Goal: Transaction & Acquisition: Download file/media

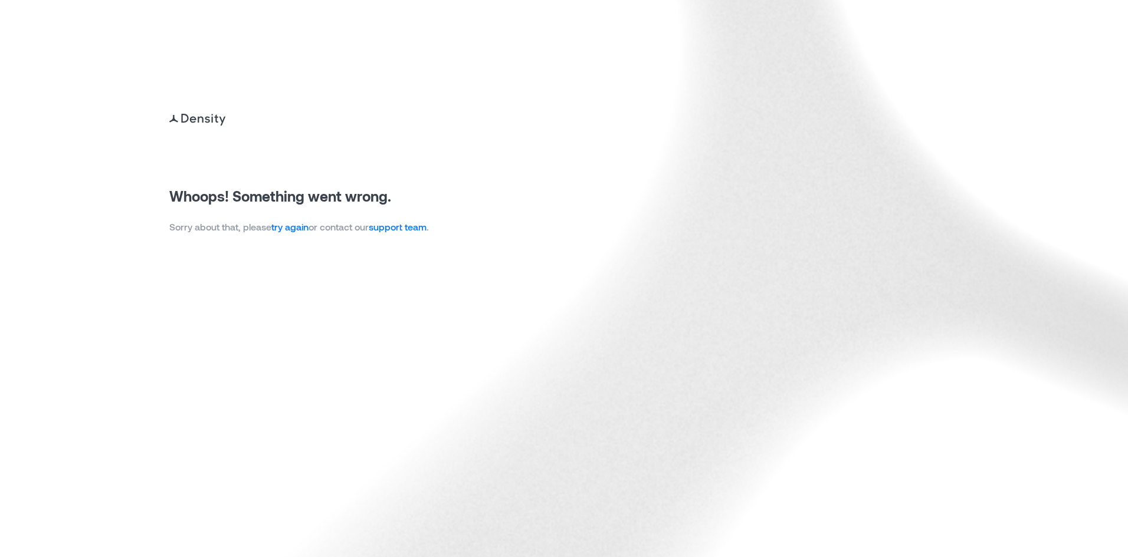
click at [293, 230] on link "try again" at bounding box center [289, 226] width 37 height 11
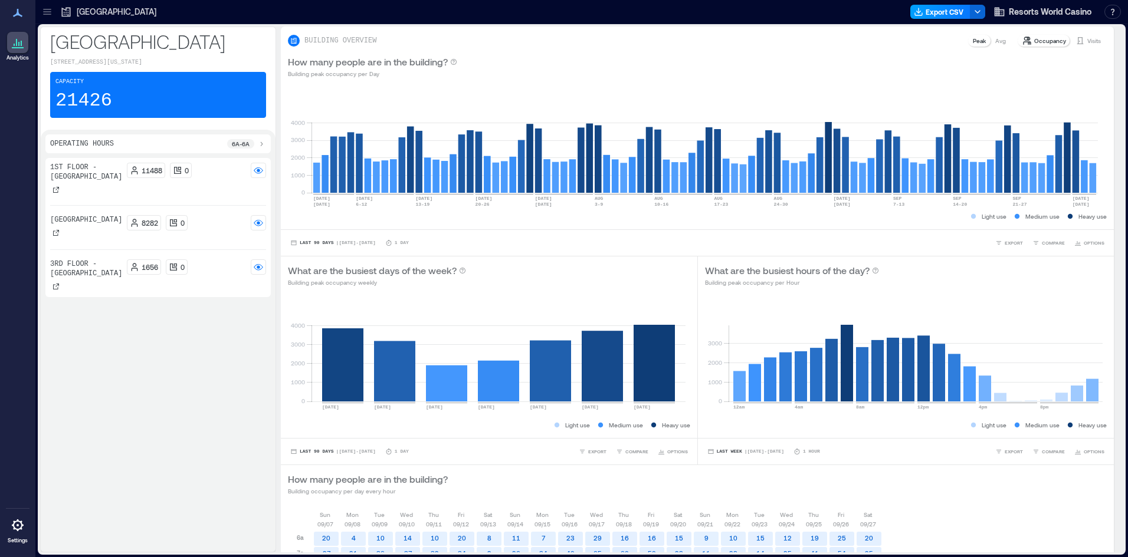
click at [930, 12] on button "Export CSV" at bounding box center [940, 12] width 60 height 14
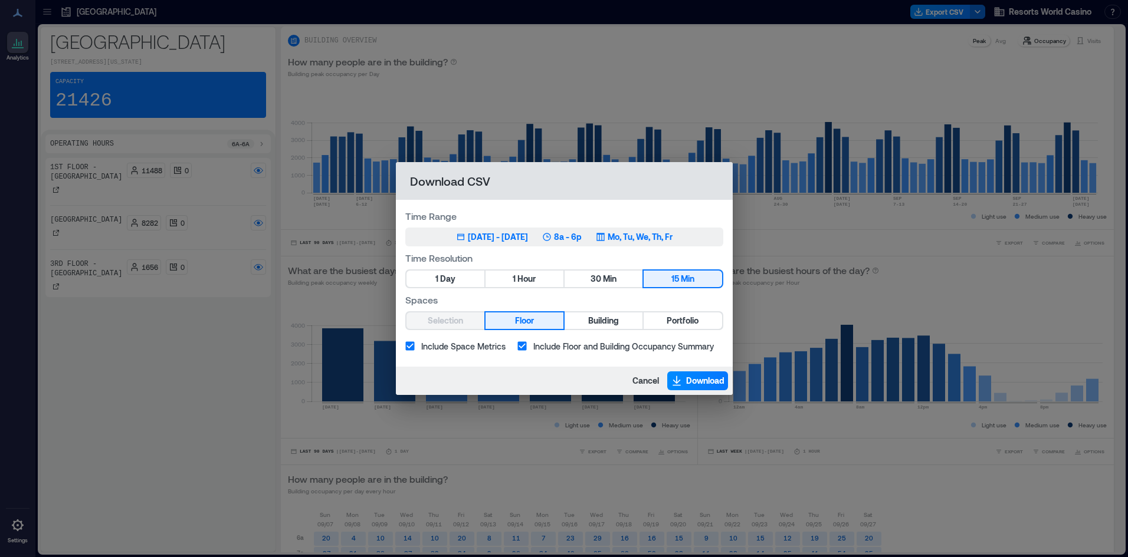
click at [582, 241] on p "8a - 6p" at bounding box center [568, 237] width 28 height 12
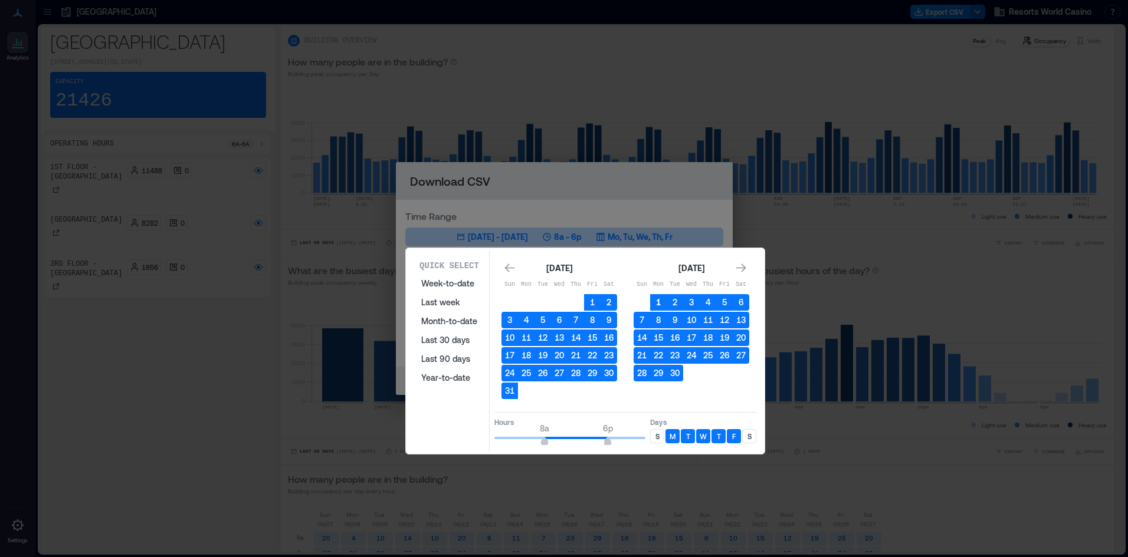
click at [659, 302] on button "1" at bounding box center [658, 302] width 17 height 17
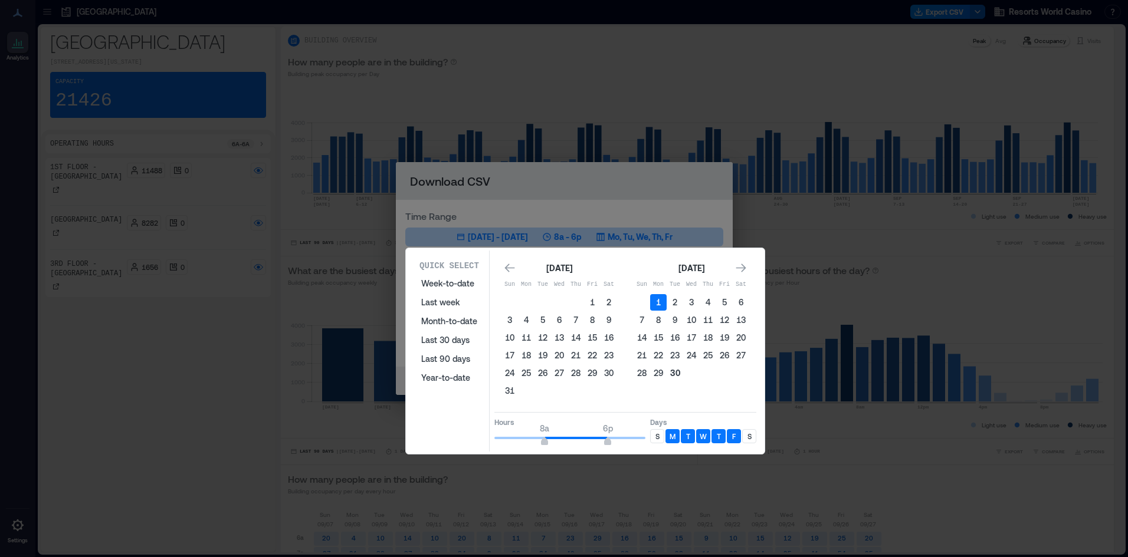
click at [677, 372] on button "30" at bounding box center [674, 373] width 17 height 17
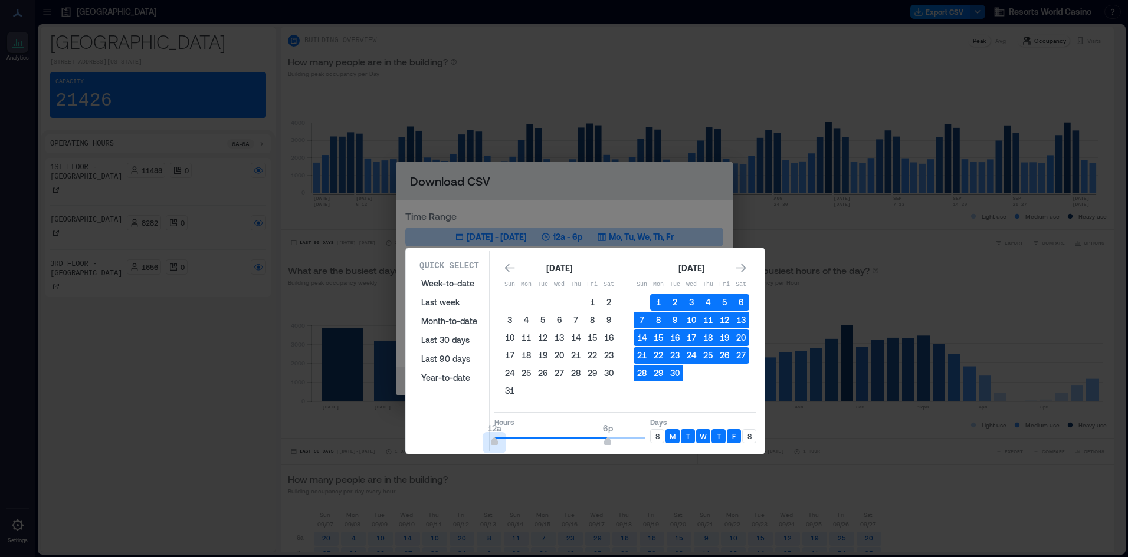
type input "*"
drag, startPoint x: 472, startPoint y: 449, endPoint x: 453, endPoint y: 451, distance: 19.5
click at [451, 450] on div "Quick Select Week-to-date Last week Month-to-date Last 30 days Last 90 days Yea…" at bounding box center [585, 351] width 352 height 201
type input "**"
drag, startPoint x: 614, startPoint y: 438, endPoint x: 655, endPoint y: 431, distance: 41.2
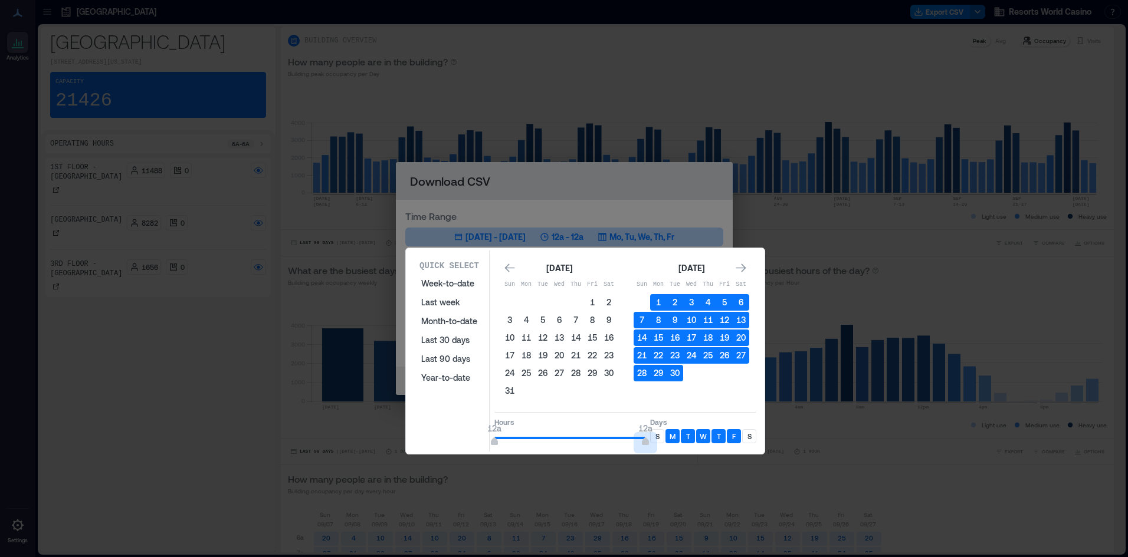
click at [655, 431] on div "Hours 12a 12a Days S M T W T F S" at bounding box center [625, 429] width 262 height 35
click at [655, 431] on div "S" at bounding box center [657, 436] width 14 height 14
click at [756, 434] on div "Quick Select Week-to-date Last week Month-to-date Last 30 days Last 90 days Yea…" at bounding box center [585, 351] width 352 height 201
click at [750, 436] on p "S" at bounding box center [749, 436] width 4 height 9
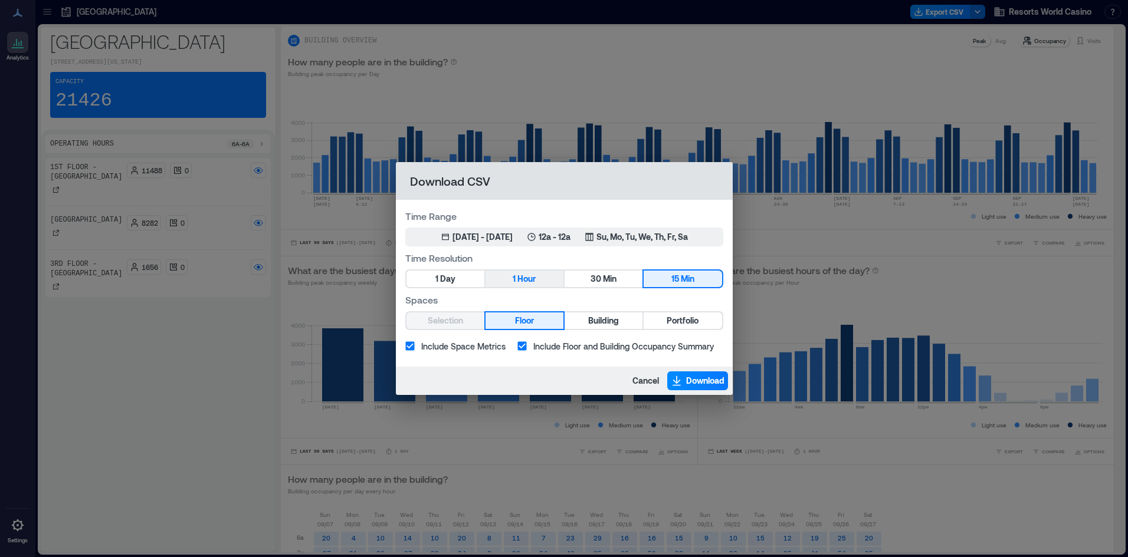
click at [523, 282] on span "Hour" at bounding box center [526, 279] width 18 height 15
click at [674, 326] on span "Portfolio" at bounding box center [682, 321] width 32 height 15
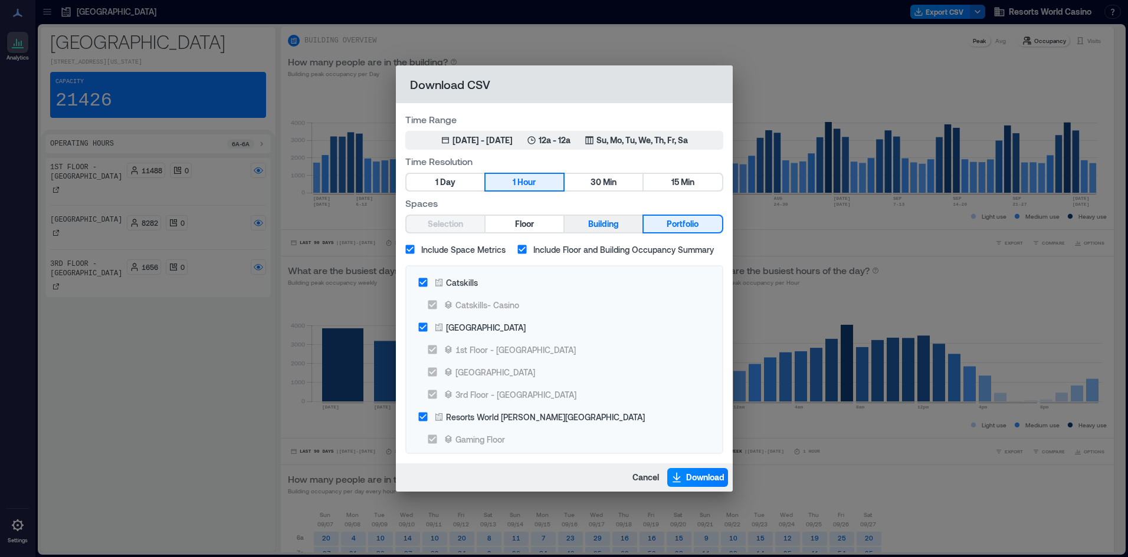
click at [601, 226] on span "Building" at bounding box center [603, 224] width 31 height 15
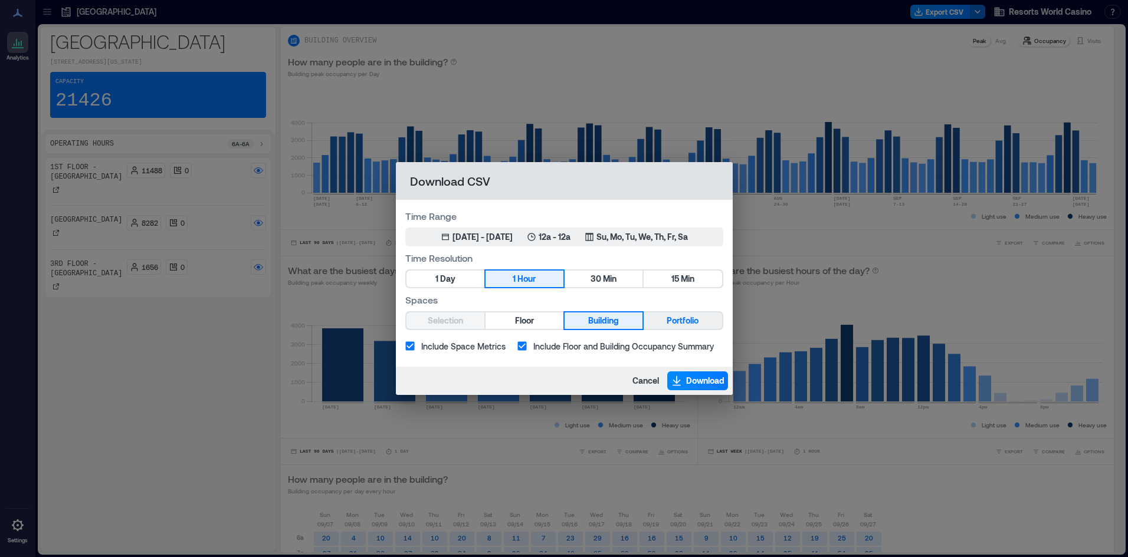
click at [674, 325] on span "Portfolio" at bounding box center [682, 321] width 32 height 15
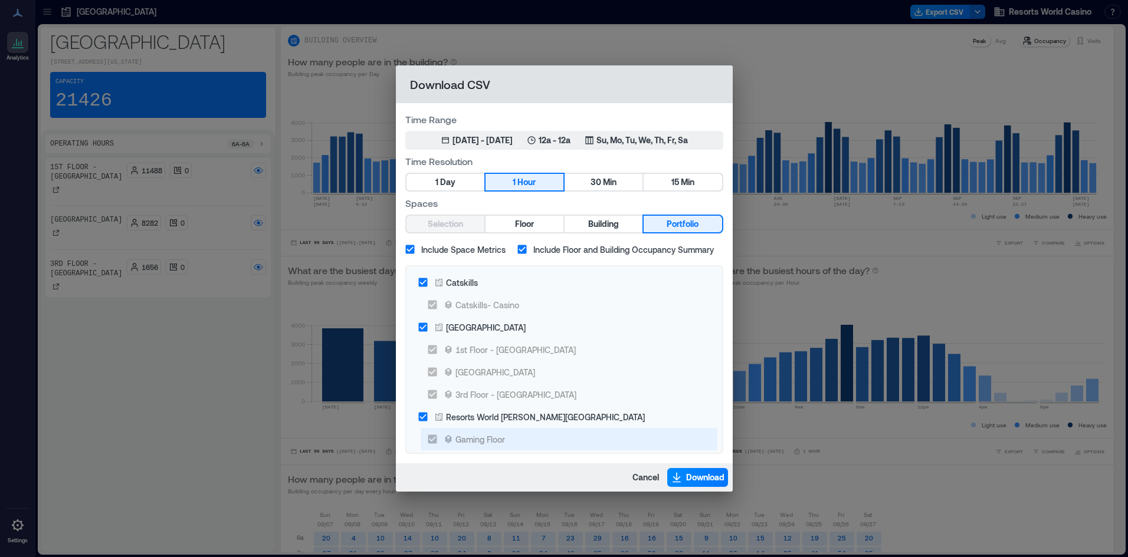
click at [436, 285] on icon at bounding box center [438, 283] width 7 height 8
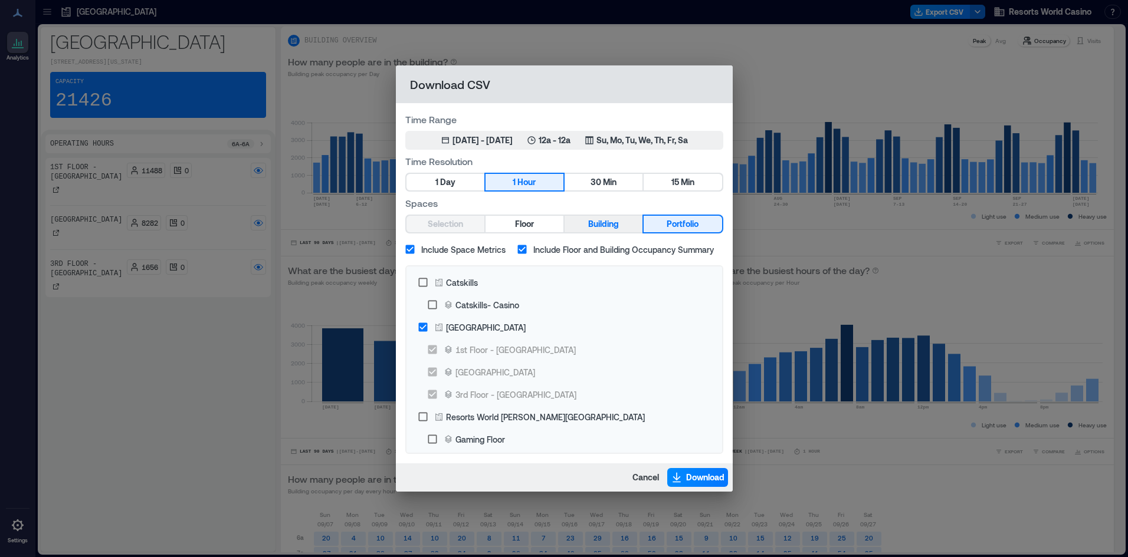
click at [589, 222] on span "Building" at bounding box center [603, 224] width 31 height 15
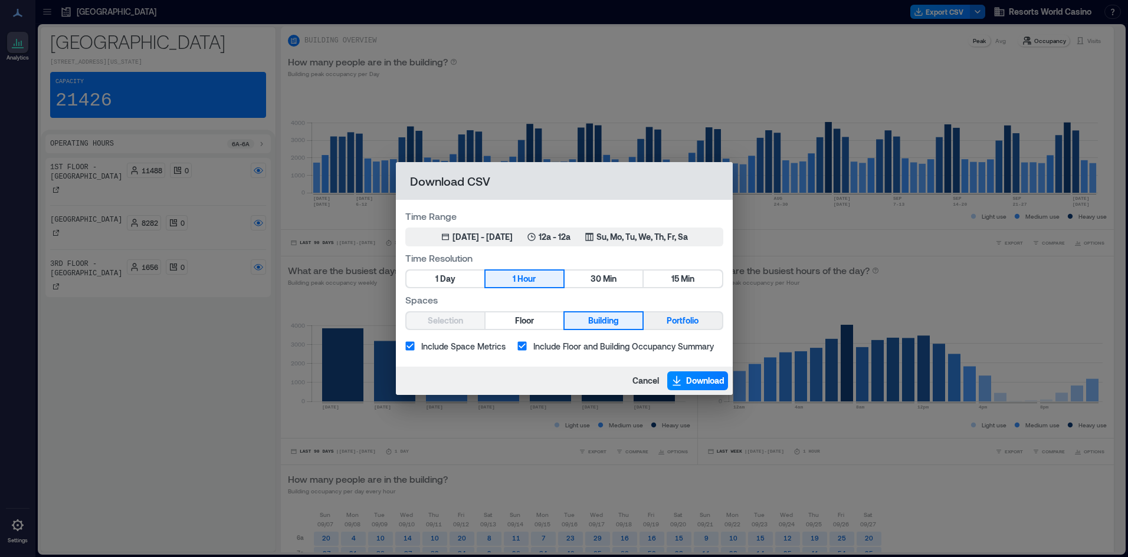
click at [676, 324] on span "Portfolio" at bounding box center [682, 321] width 32 height 15
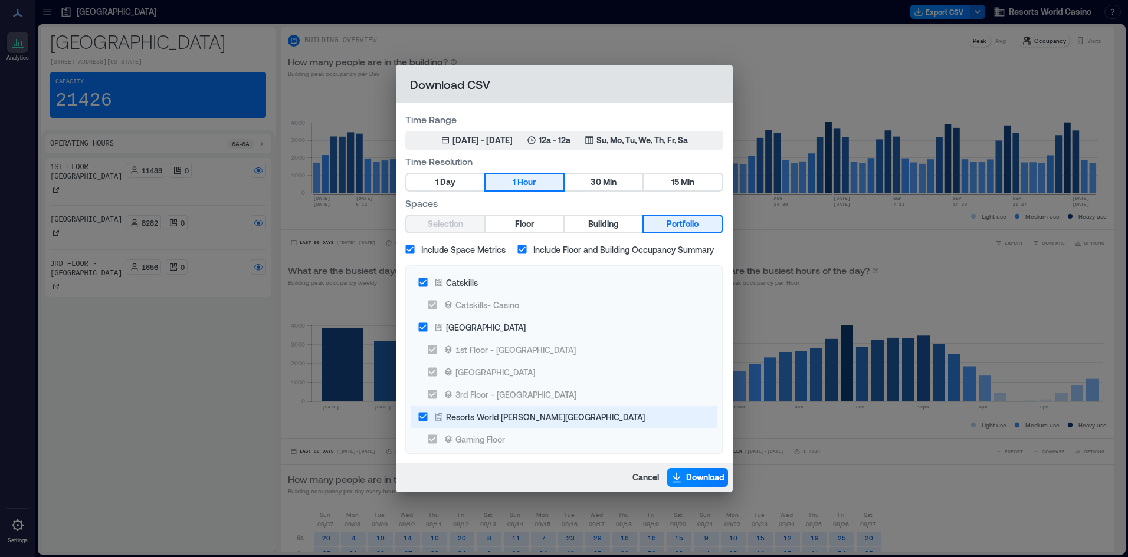
click at [465, 421] on div "Resorts World [PERSON_NAME][GEOGRAPHIC_DATA]" at bounding box center [545, 417] width 199 height 12
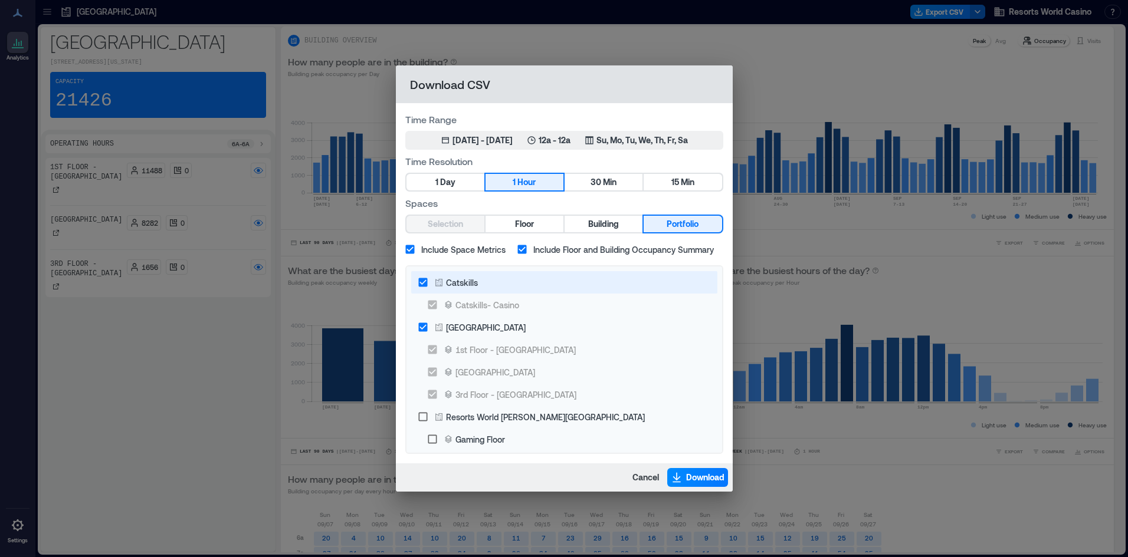
click at [452, 279] on div "Catskills" at bounding box center [462, 283] width 32 height 12
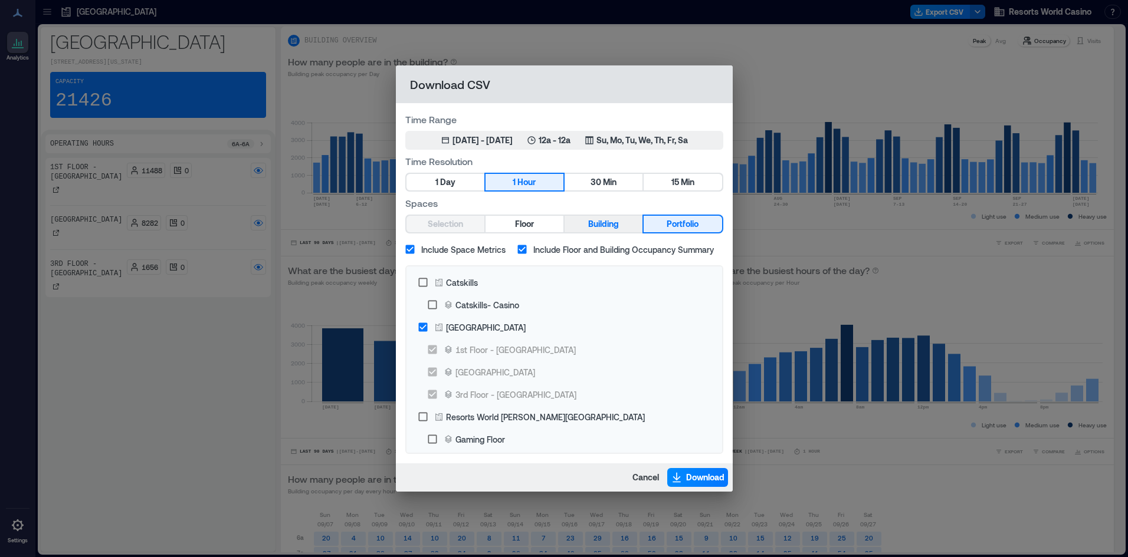
click at [613, 229] on span "Building" at bounding box center [603, 224] width 31 height 15
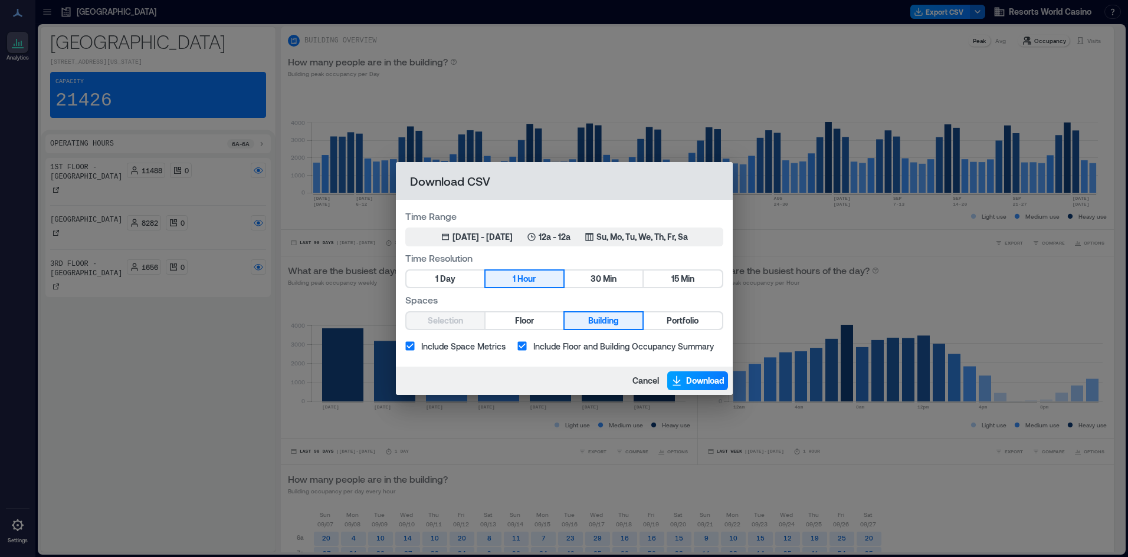
click at [697, 382] on span "Download" at bounding box center [705, 381] width 38 height 12
